Goal: Check status: Check status

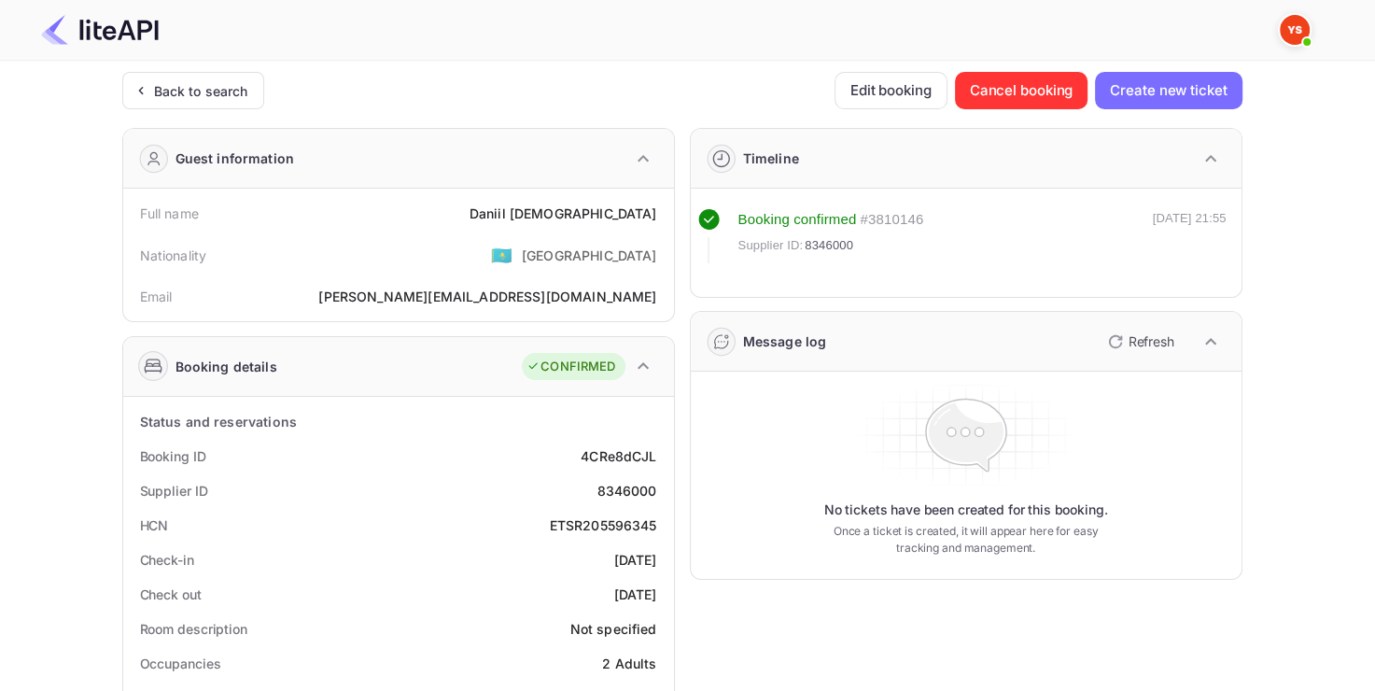
click at [154, 88] on div "Back to search" at bounding box center [201, 91] width 94 height 20
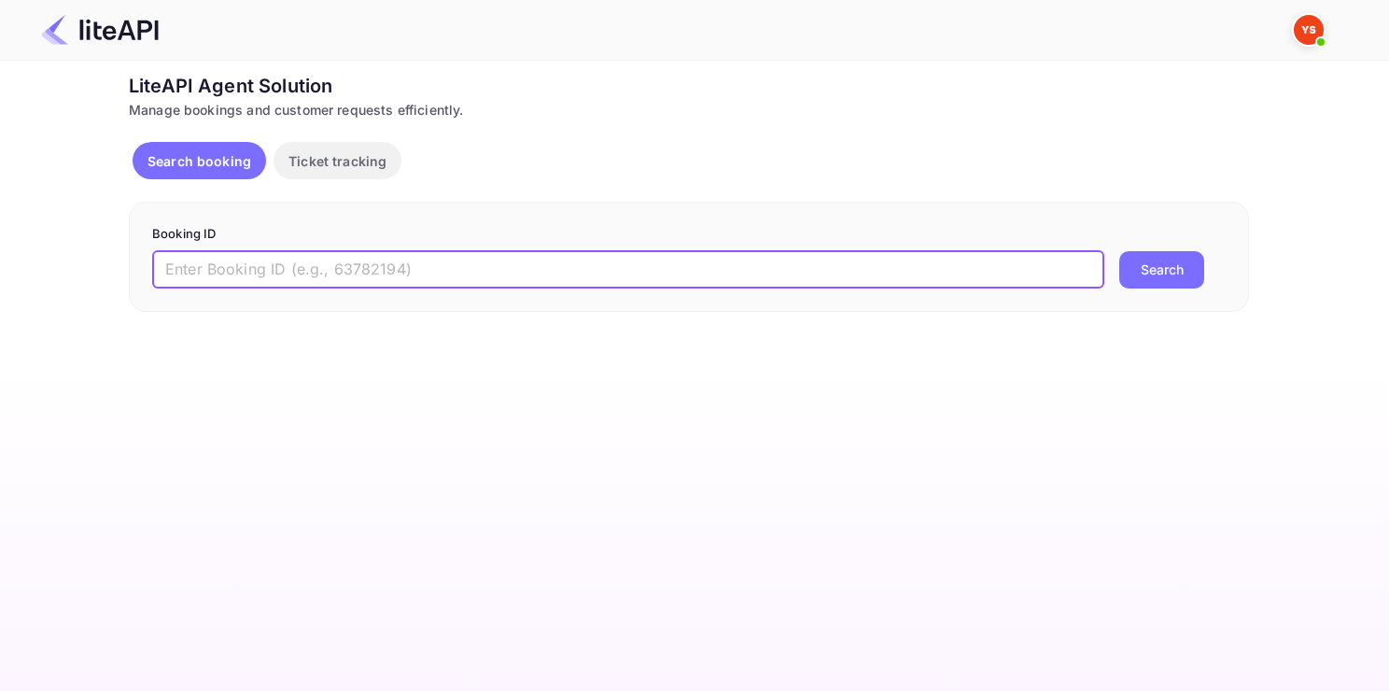
click at [426, 270] on input "text" at bounding box center [628, 269] width 952 height 37
paste input "9042618"
type input "9042618"
click at [1119, 251] on button "Search" at bounding box center [1161, 269] width 85 height 37
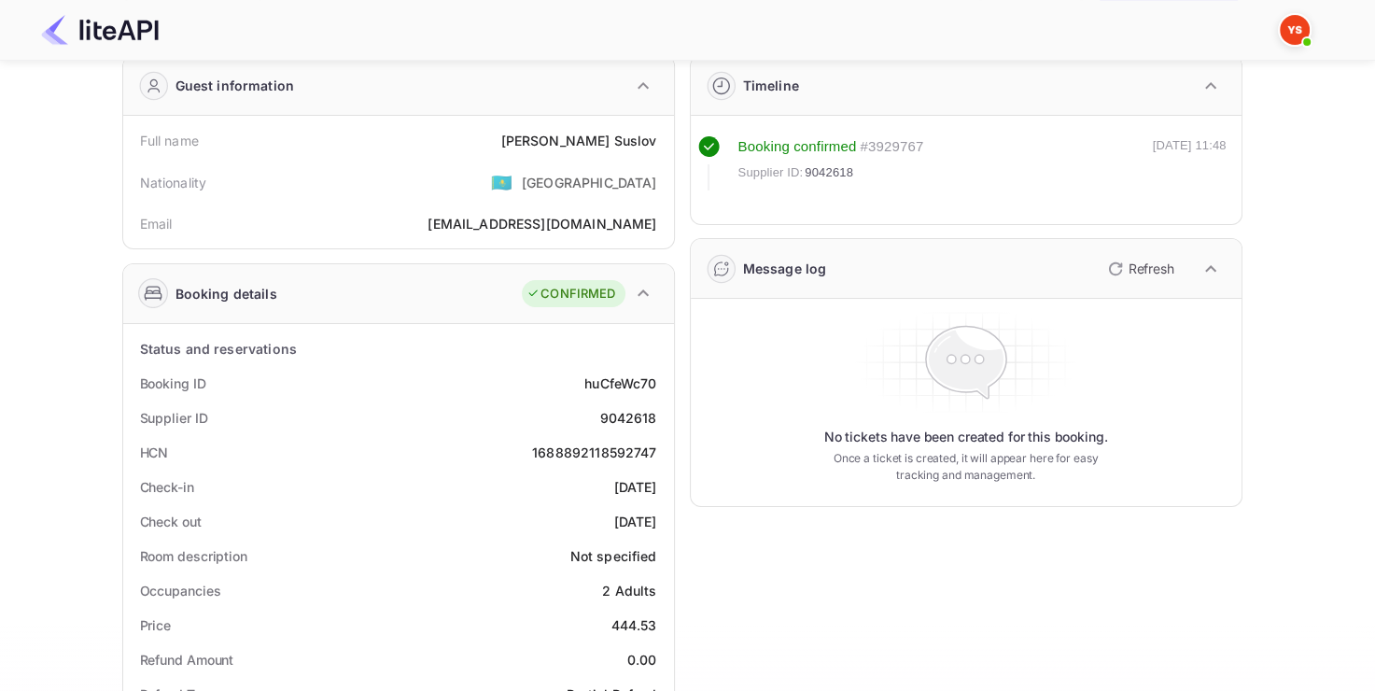
scroll to position [78, 0]
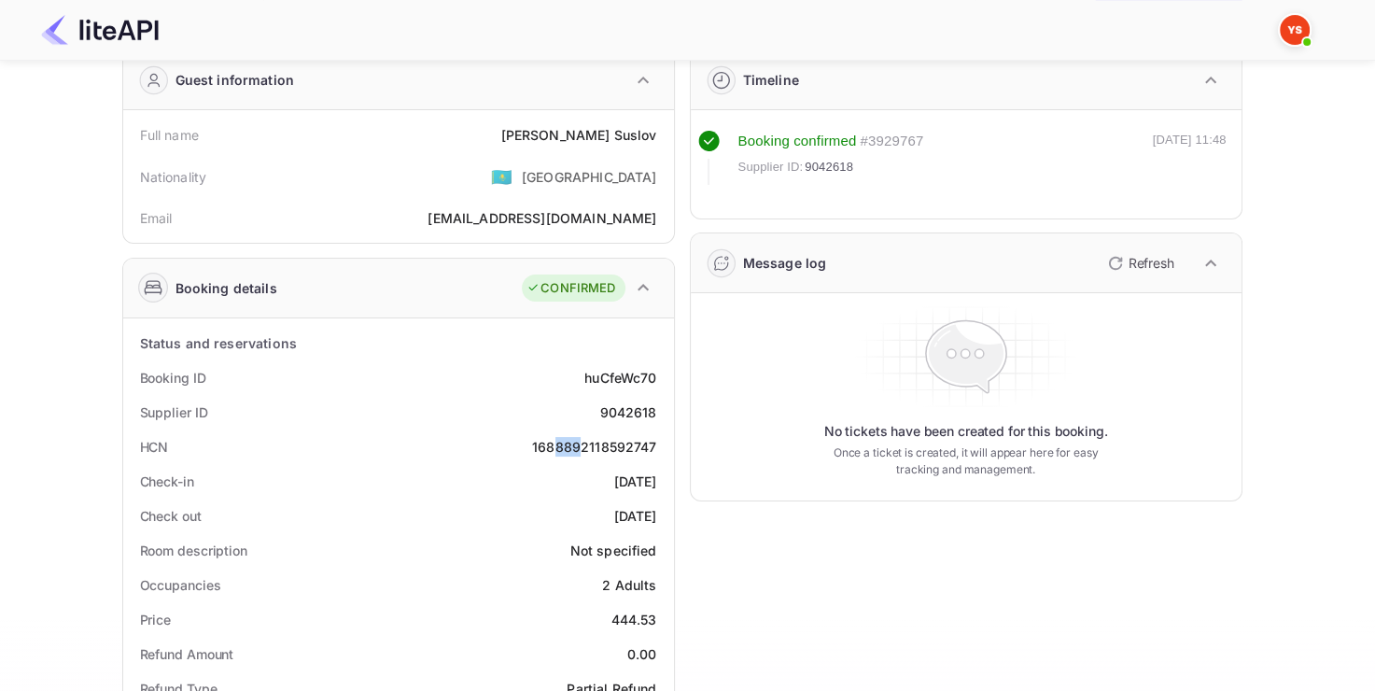
drag, startPoint x: 555, startPoint y: 445, endPoint x: 581, endPoint y: 444, distance: 25.2
click at [581, 444] on div "1688892118592747" at bounding box center [594, 447] width 124 height 20
click at [582, 445] on div "1688892118592747" at bounding box center [594, 447] width 124 height 20
drag, startPoint x: 601, startPoint y: 417, endPoint x: 668, endPoint y: 417, distance: 67.2
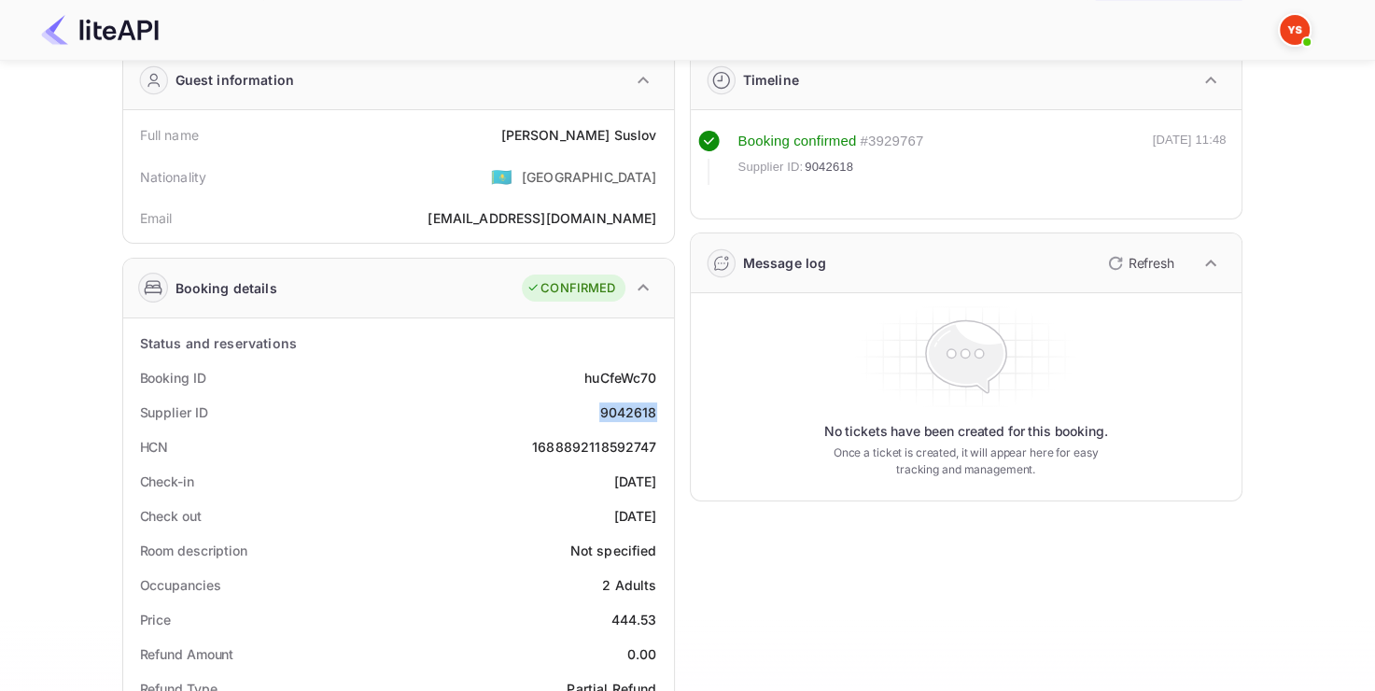
copy div "9042618"
drag, startPoint x: 533, startPoint y: 128, endPoint x: 660, endPoint y: 131, distance: 127.0
click at [660, 131] on div "Full name [PERSON_NAME]" at bounding box center [399, 135] width 536 height 35
copy div "[PERSON_NAME]"
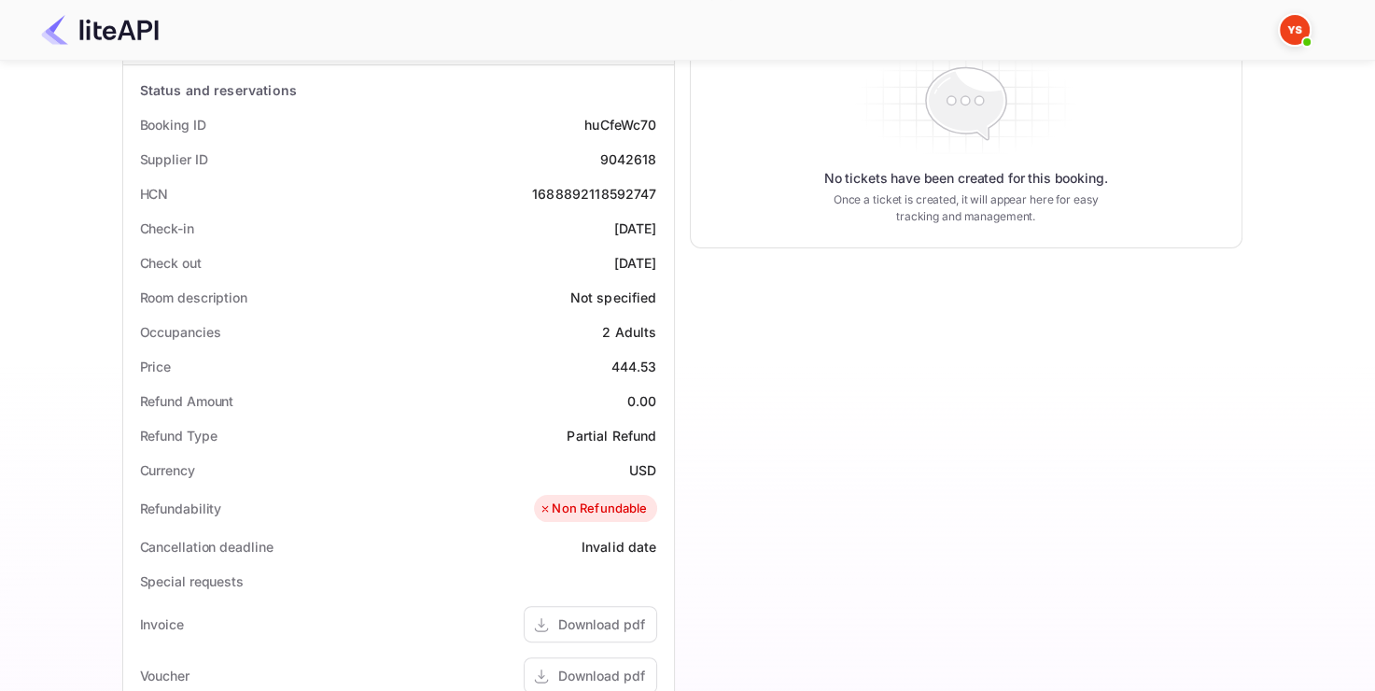
scroll to position [332, 0]
drag, startPoint x: 612, startPoint y: 364, endPoint x: 666, endPoint y: 362, distance: 54.2
click at [666, 362] on div "Status and reservations Booking ID huCfeWc70 Supplier ID 9042618 HCN 1688892118…" at bounding box center [398, 561] width 551 height 994
copy div "444.53"
